Goal: Check status: Check status

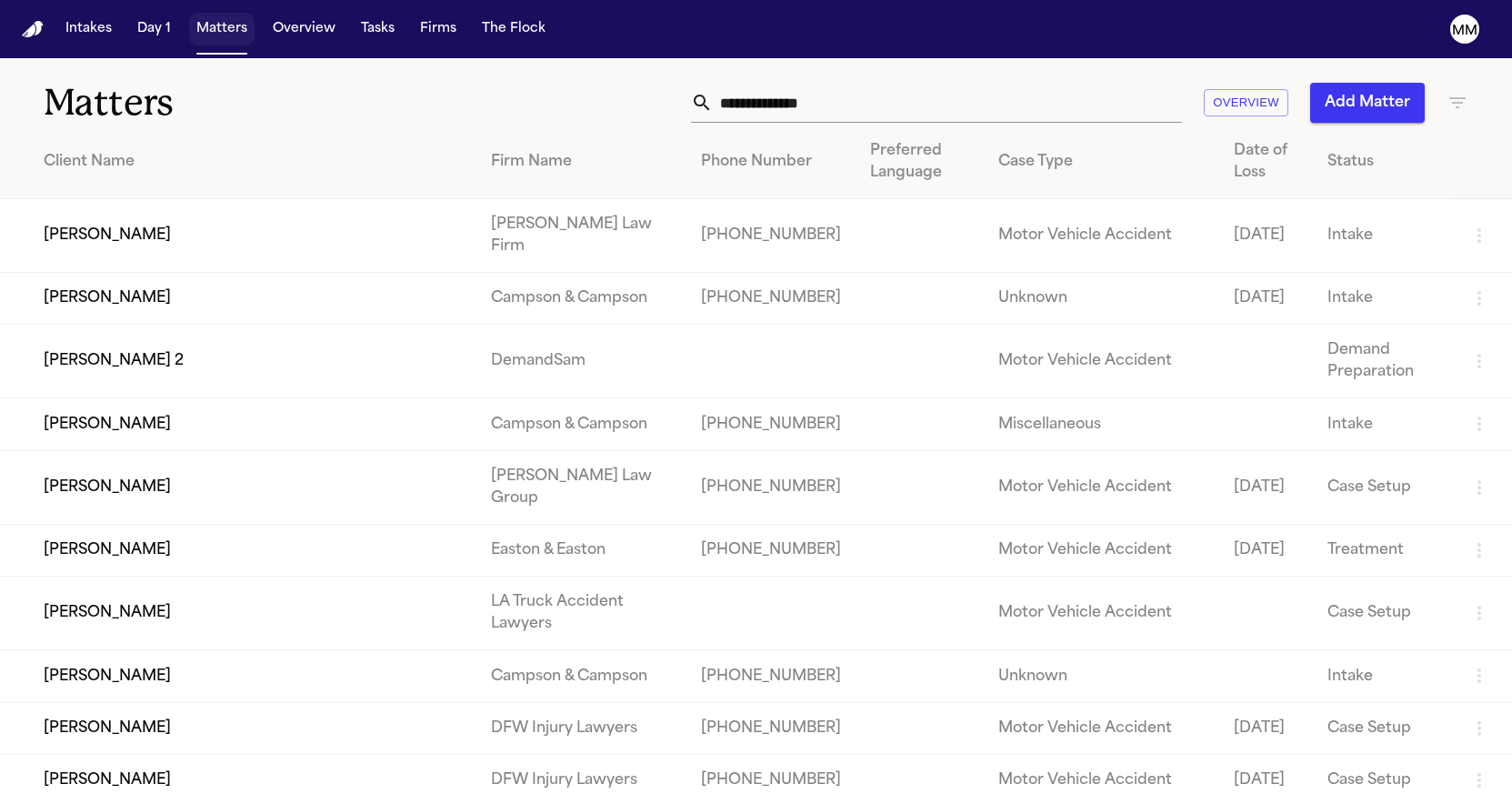
click at [199, 30] on button "Matters" at bounding box center [221, 29] width 65 height 33
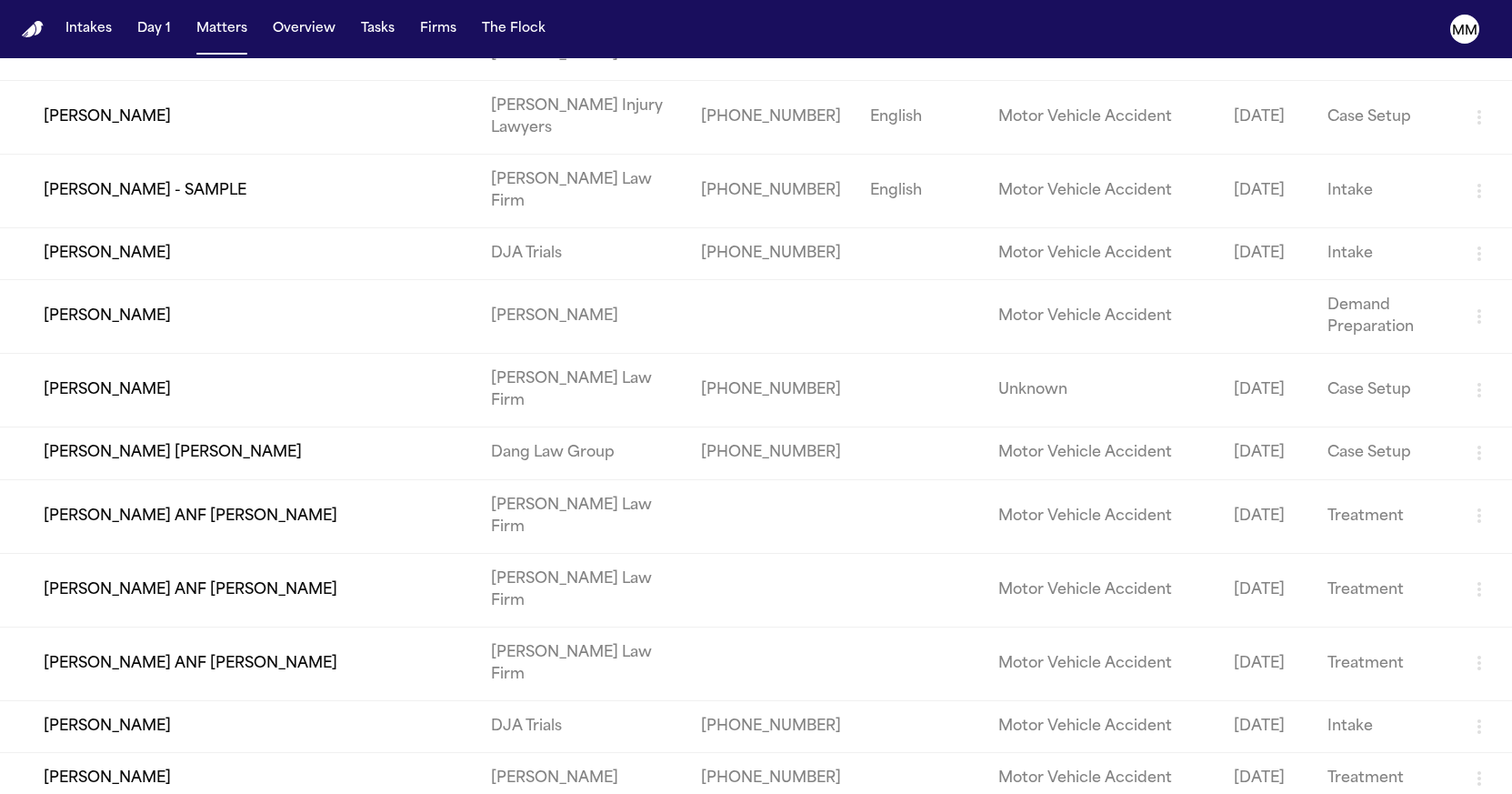
scroll to position [1641, 0]
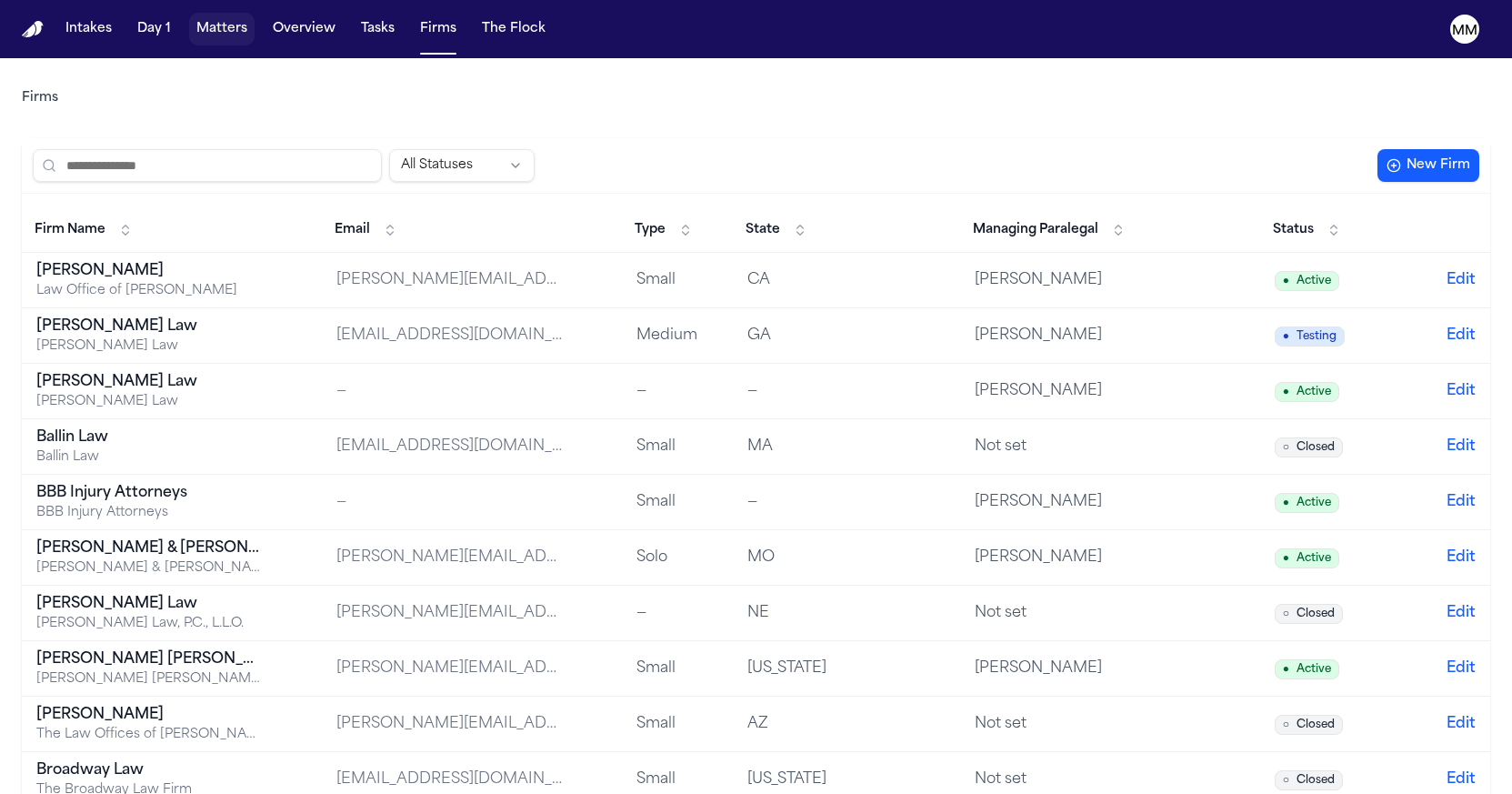
click at [234, 39] on button "Matters" at bounding box center [221, 29] width 65 height 33
